Goal: Check status

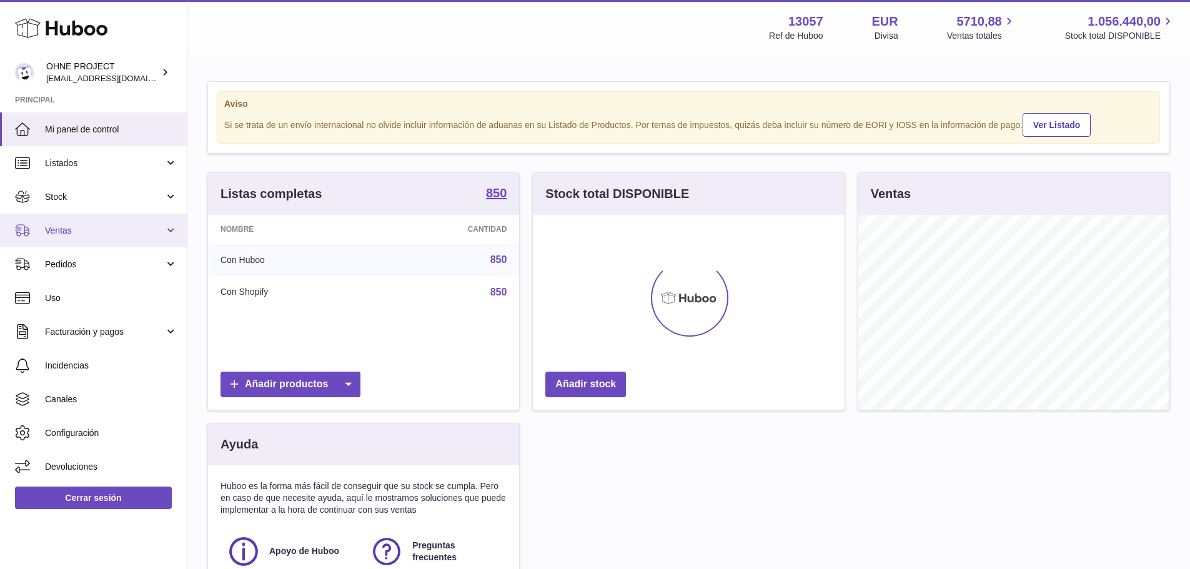
scroll to position [195, 312]
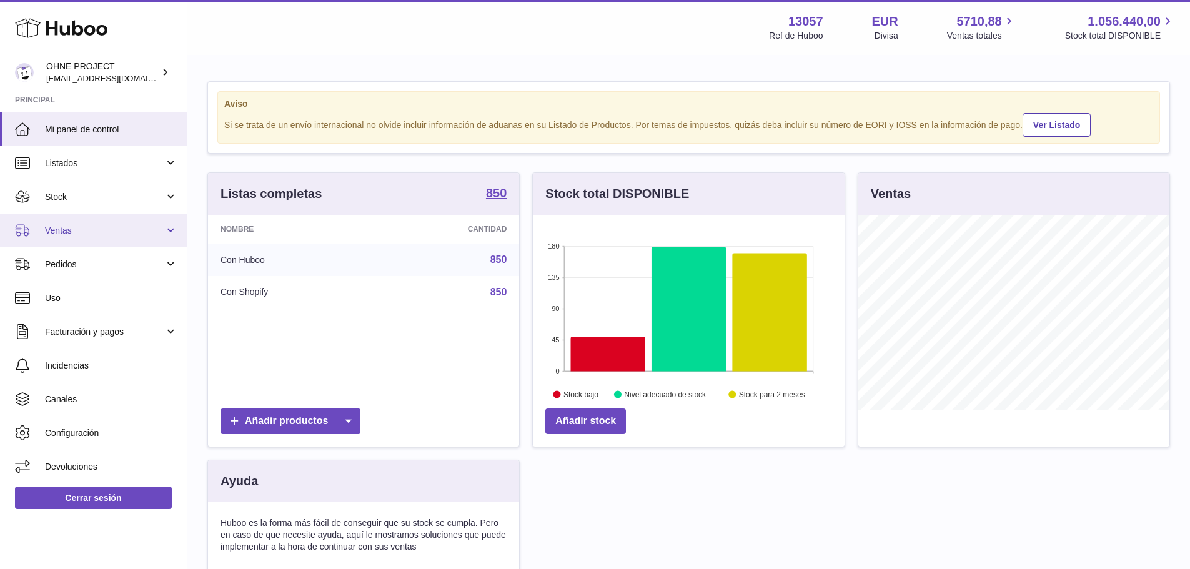
click at [95, 234] on span "Ventas" at bounding box center [104, 231] width 119 height 12
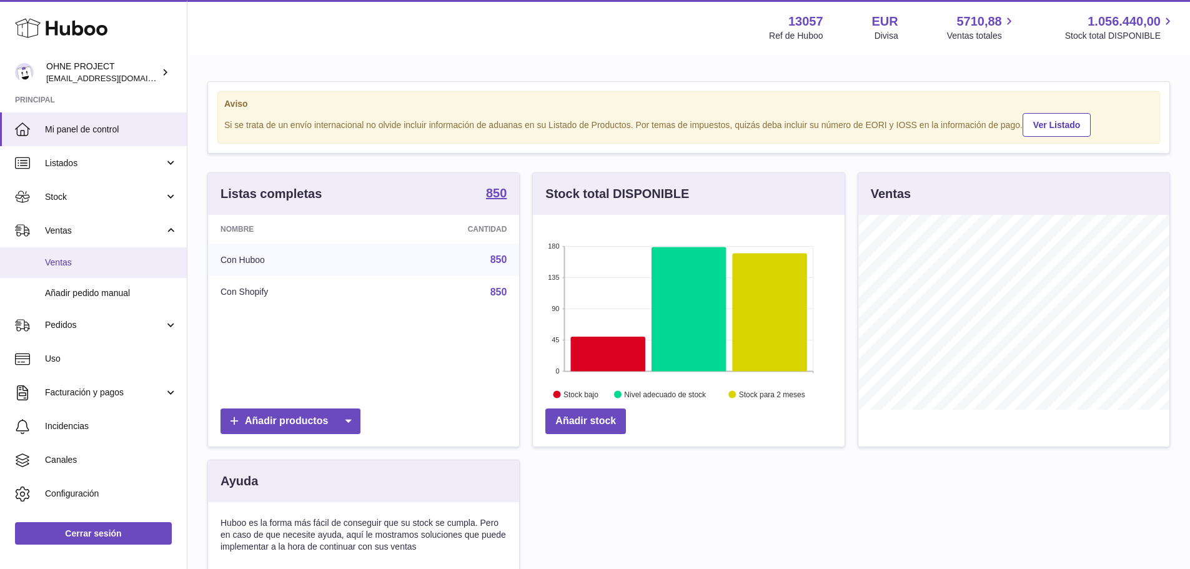
click at [93, 263] on span "Ventas" at bounding box center [111, 263] width 132 height 12
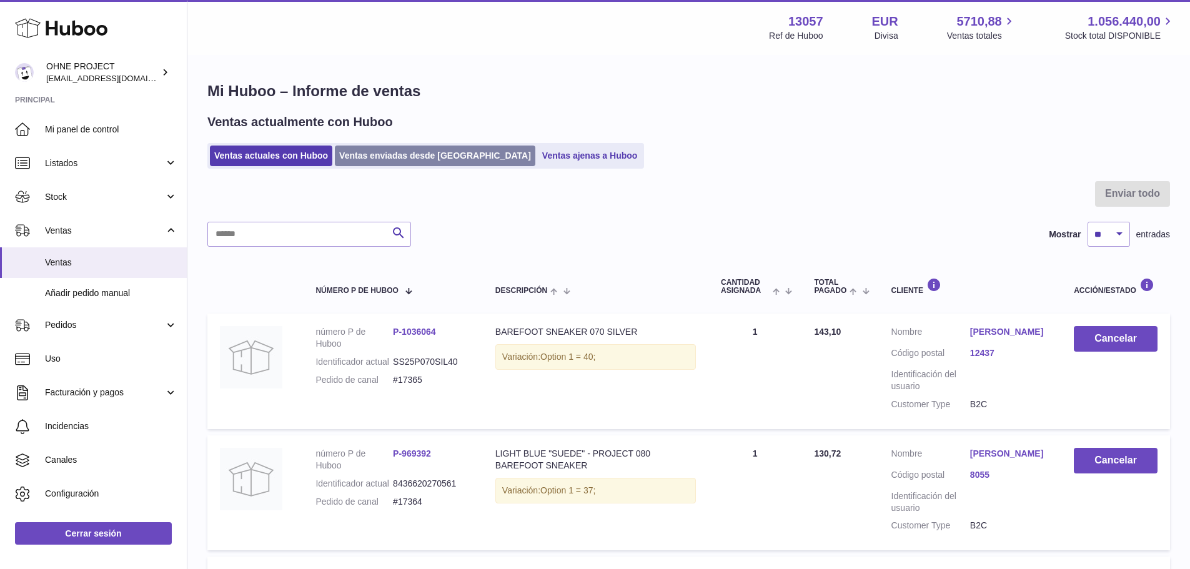
click at [417, 160] on link "Ventas enviadas desde [GEOGRAPHIC_DATA]" at bounding box center [435, 155] width 200 height 21
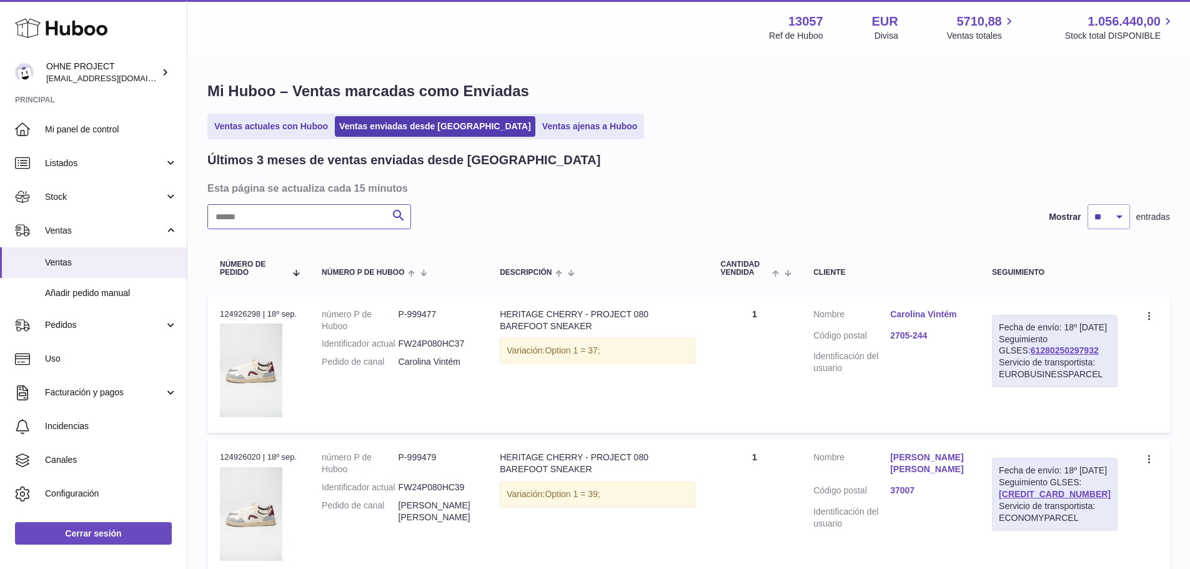
click at [338, 219] on input "text" at bounding box center [309, 216] width 204 height 25
paste input "*****"
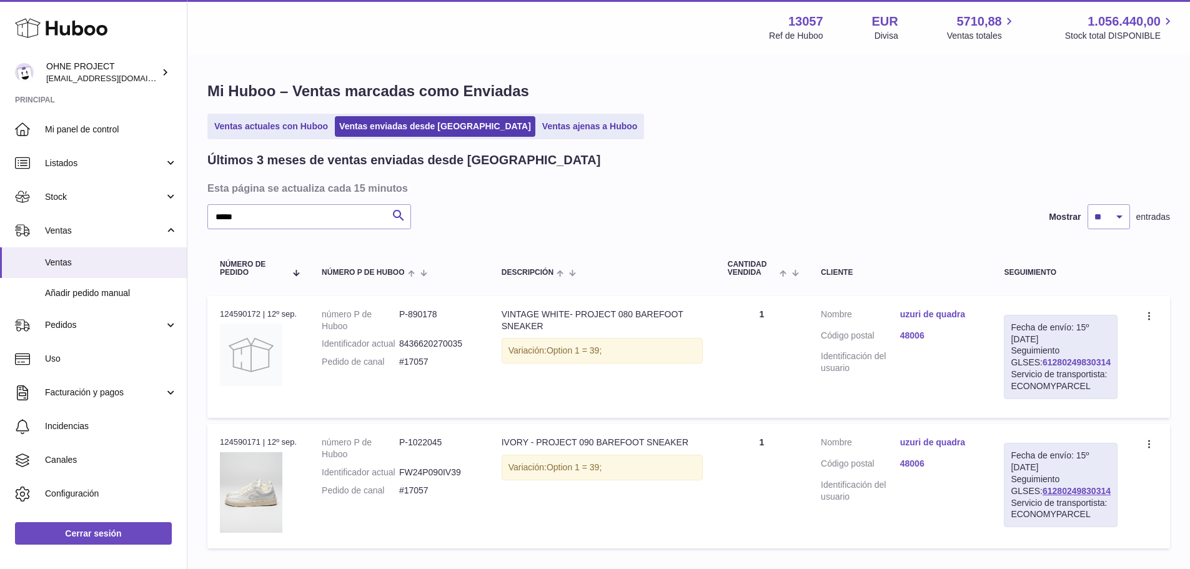
drag, startPoint x: 1097, startPoint y: 363, endPoint x: 1022, endPoint y: 362, distance: 75.6
click at [1022, 362] on div "Fecha de envío: 15º sep. 2025 Seguimiento GLSES: 61280249830314 Servicio de tra…" at bounding box center [1060, 357] width 114 height 84
copy link "61280249830314"
drag, startPoint x: 270, startPoint y: 220, endPoint x: 175, endPoint y: 220, distance: 94.9
click at [175, 220] on div "Huboo OHNE PROJECT internalAdmin-13057@internal.huboo.com Principal Mi panel de…" at bounding box center [595, 326] width 1190 height 653
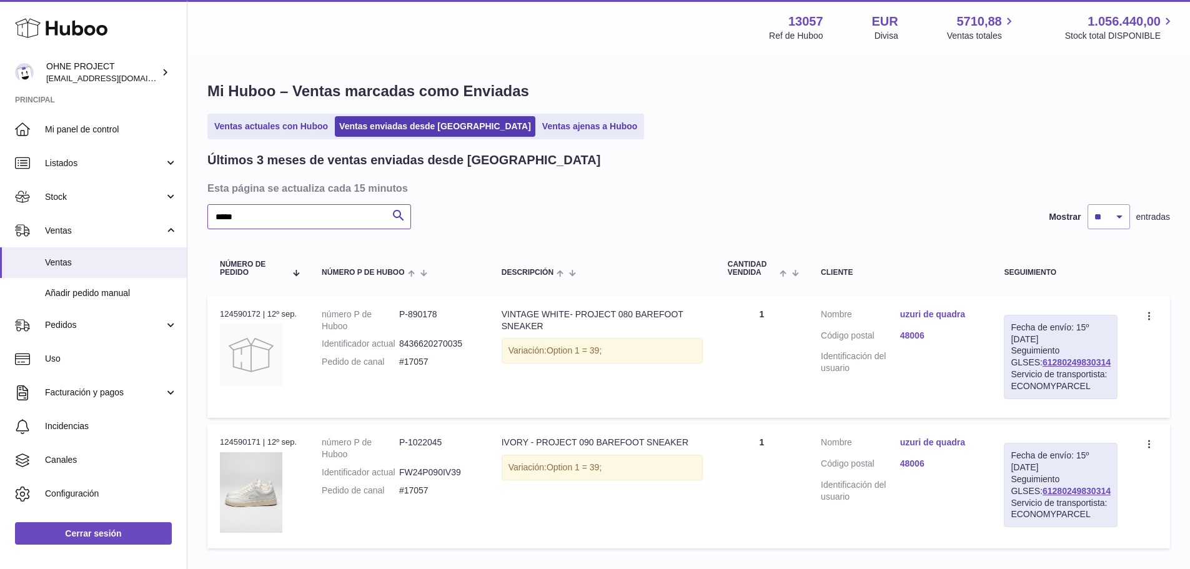
paste input "text"
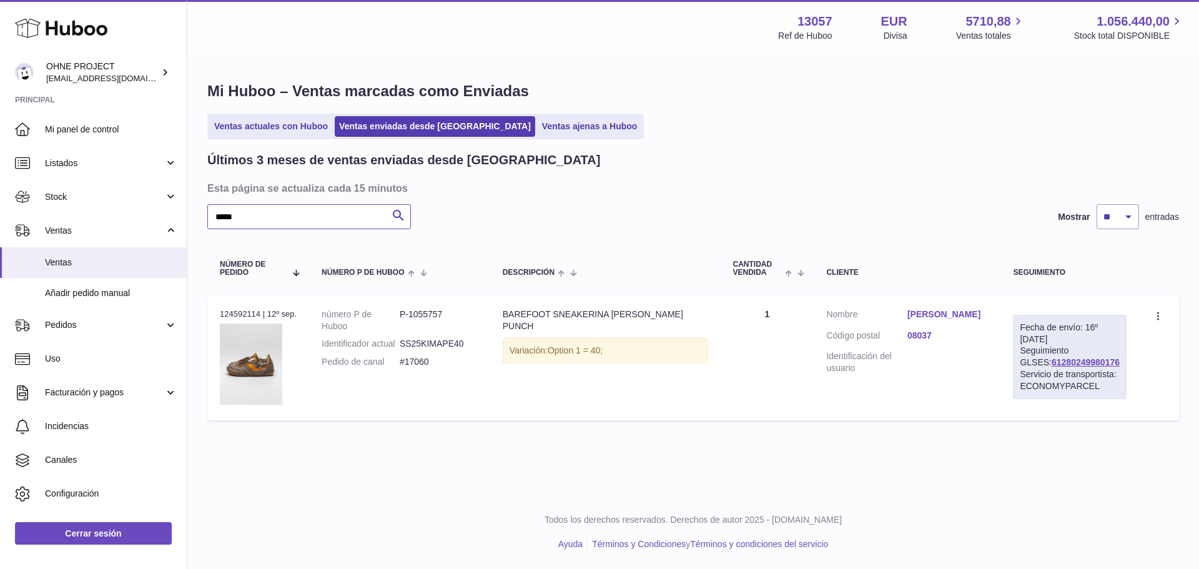
type input "*****"
drag, startPoint x: 1093, startPoint y: 365, endPoint x: 1017, endPoint y: 365, distance: 76.2
click at [1017, 365] on div "Fecha de envío: 16º sep. 2025 Seguimiento GLSES: 61280249980176 Servicio de tra…" at bounding box center [1070, 357] width 114 height 84
copy link "61280249980176"
